Goal: Task Accomplishment & Management: Use online tool/utility

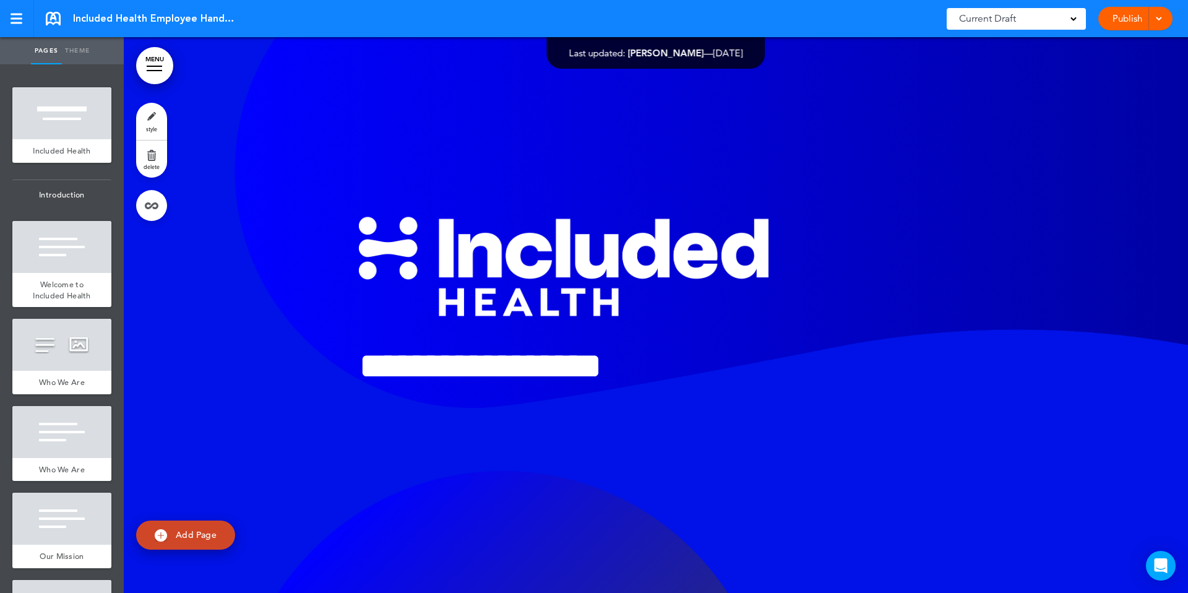
scroll to position [0, 2092]
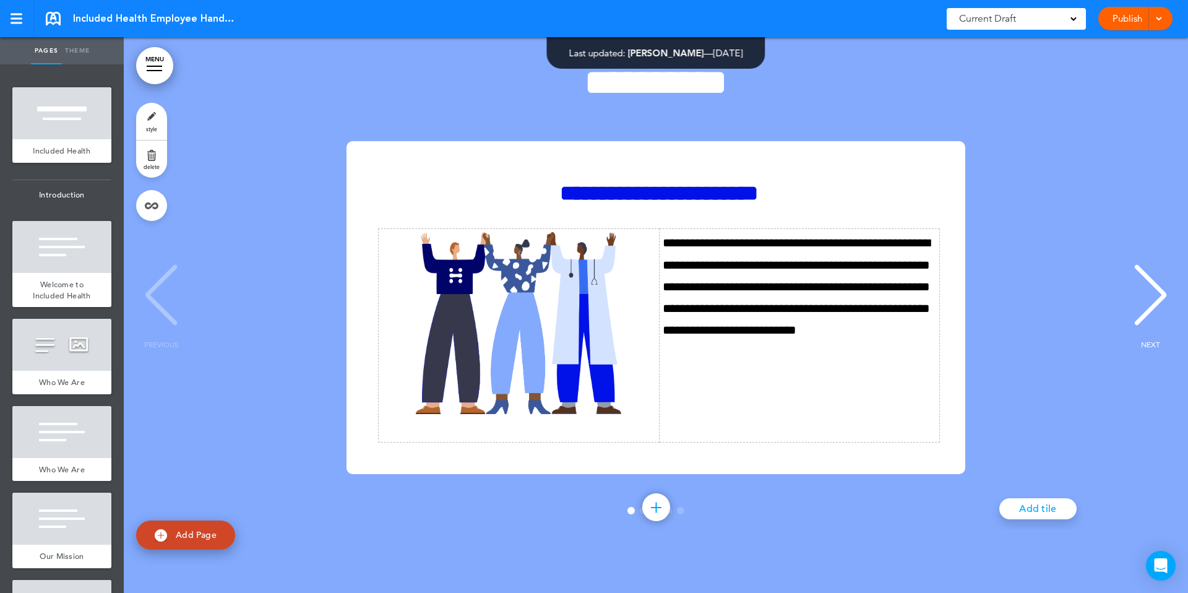
scroll to position [4436, 0]
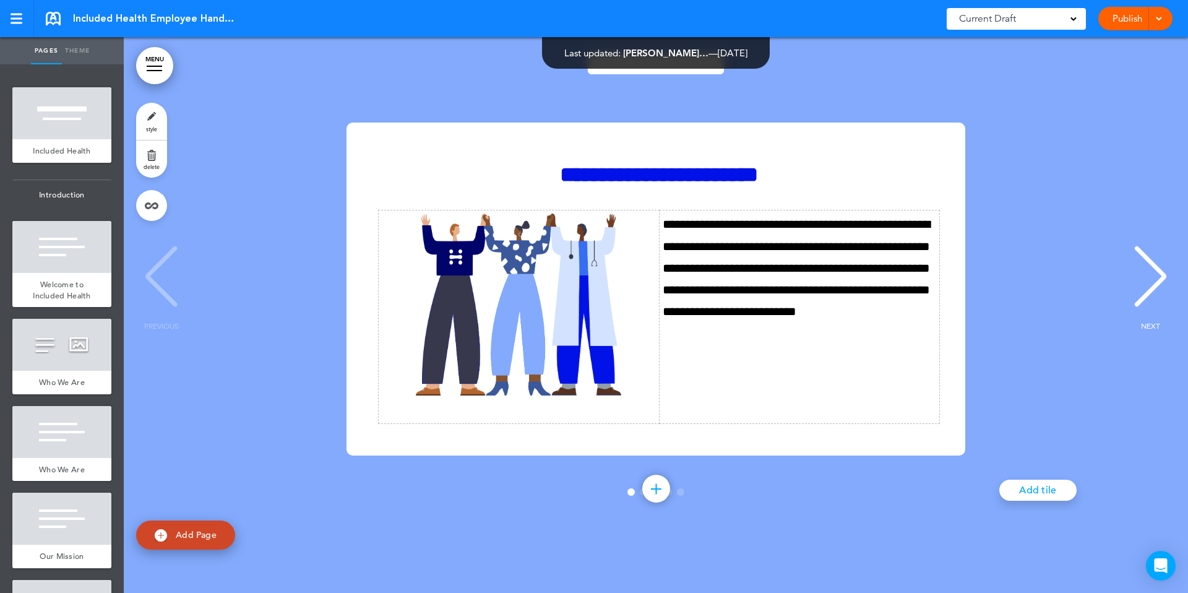
click at [1122, 24] on link "Publish" at bounding box center [1127, 19] width 39 height 24
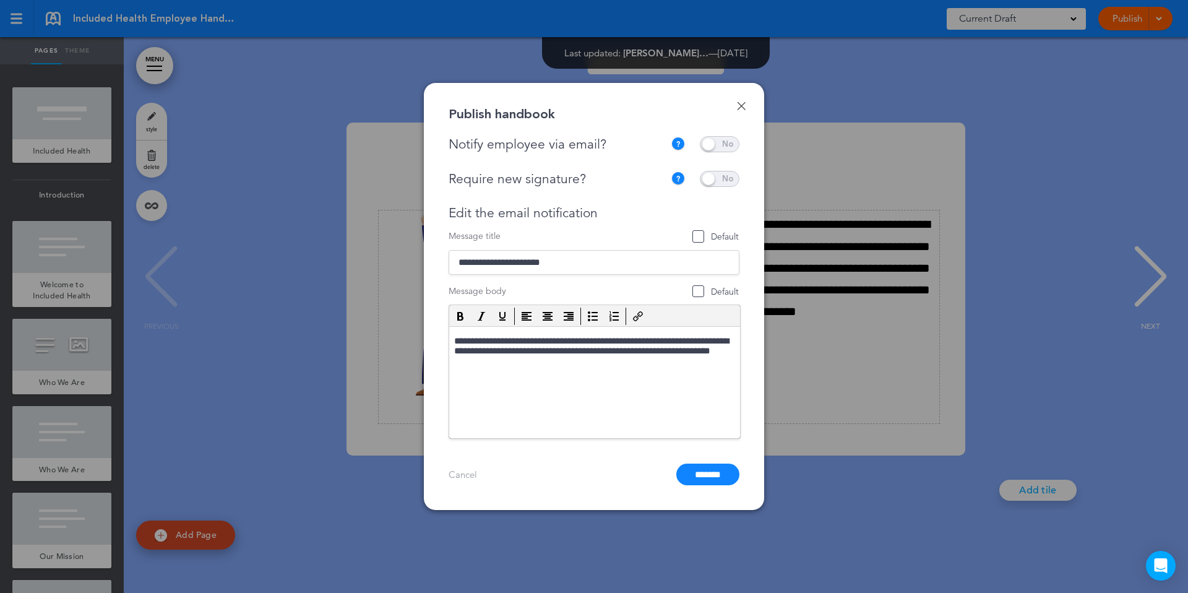
drag, startPoint x: 723, startPoint y: 142, endPoint x: 730, endPoint y: 160, distance: 19.8
click at [725, 141] on span at bounding box center [720, 144] width 40 height 16
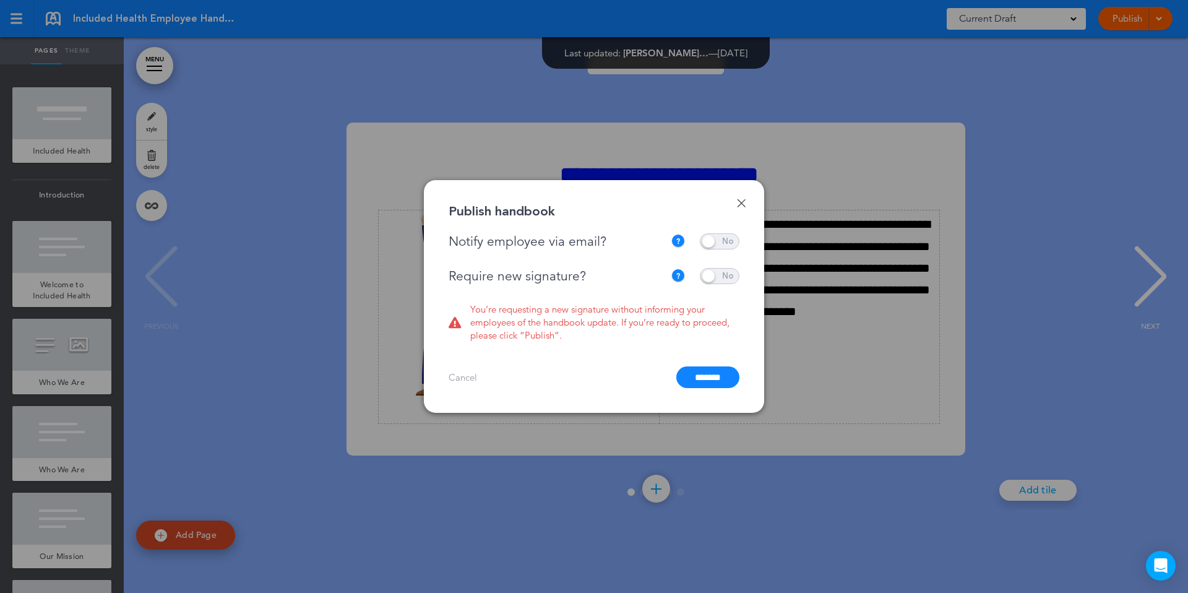
click at [729, 271] on span at bounding box center [720, 276] width 40 height 16
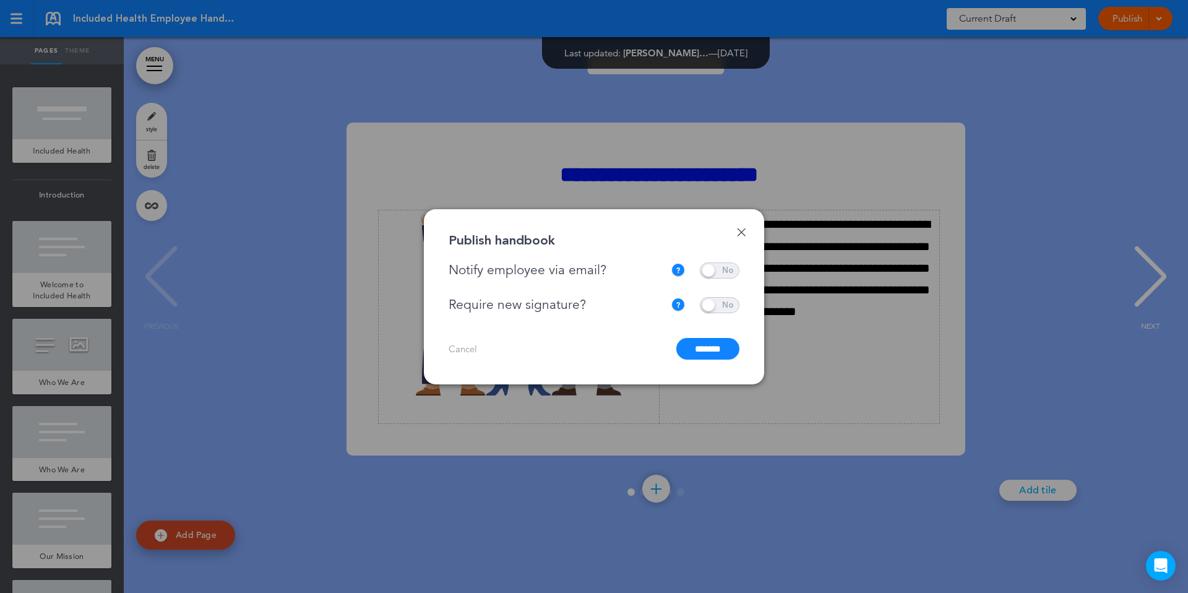
click at [704, 348] on input "*******" at bounding box center [707, 349] width 63 height 22
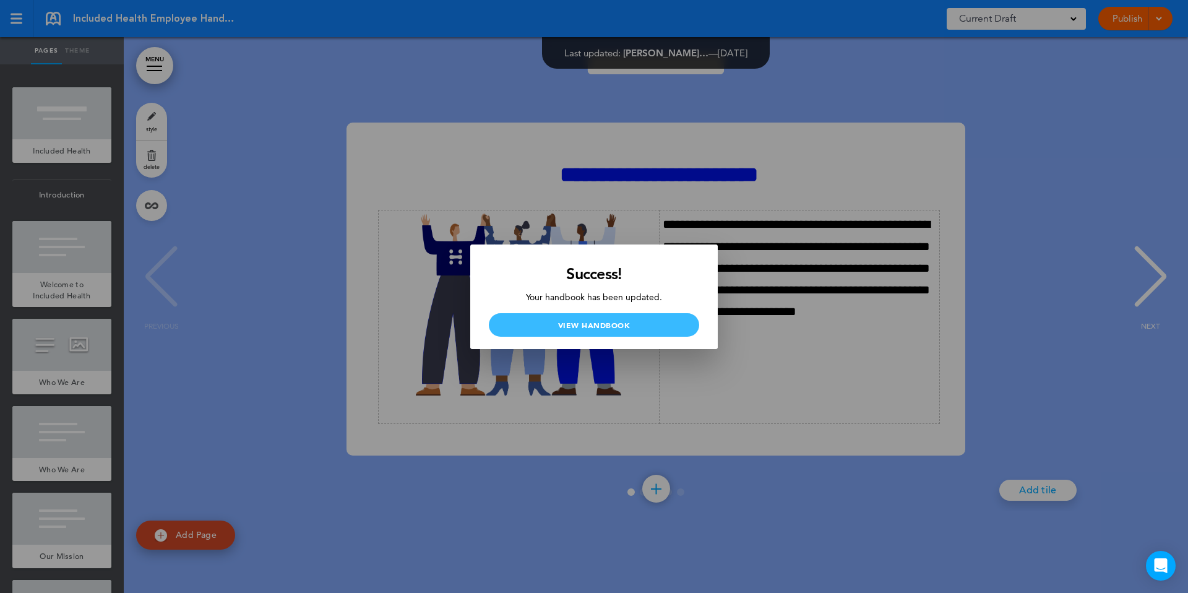
click at [631, 325] on link "View Handbook" at bounding box center [594, 325] width 210 height 24
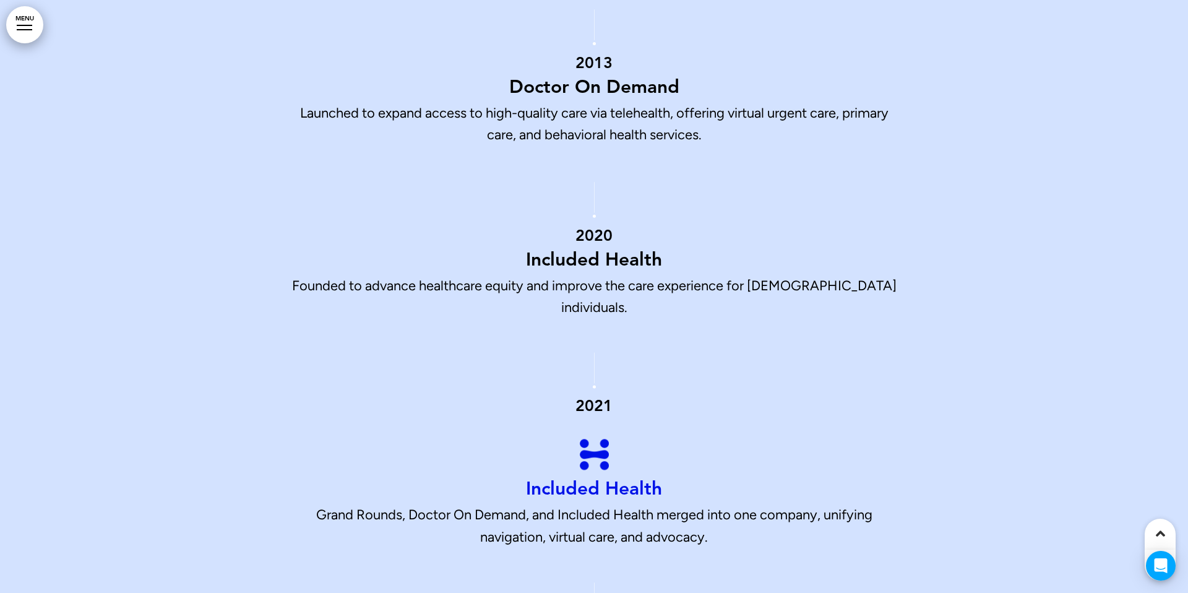
scroll to position [3269, 0]
